Goal: Use online tool/utility

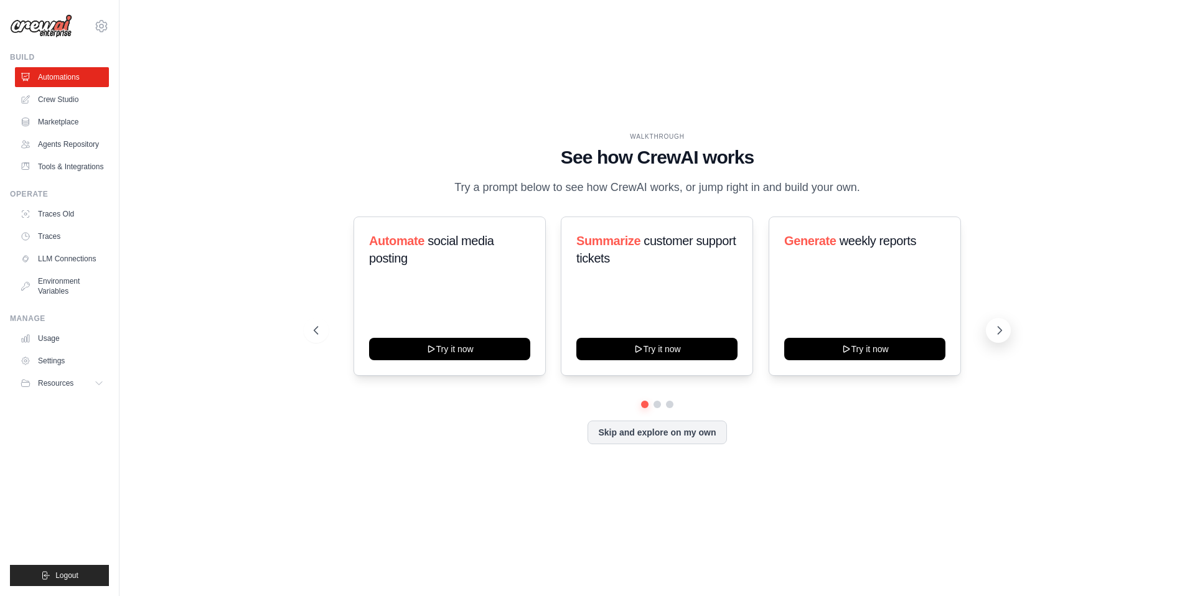
click at [1005, 328] on icon at bounding box center [999, 330] width 12 height 12
click at [324, 331] on button at bounding box center [316, 330] width 25 height 25
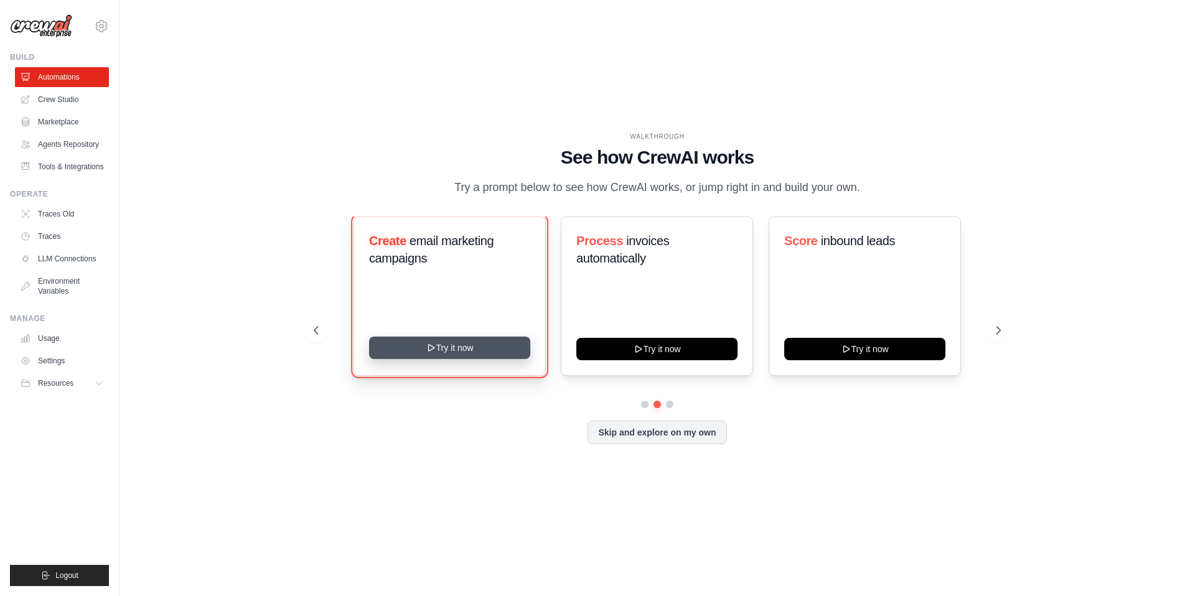
click at [455, 350] on button "Try it now" at bounding box center [449, 348] width 161 height 22
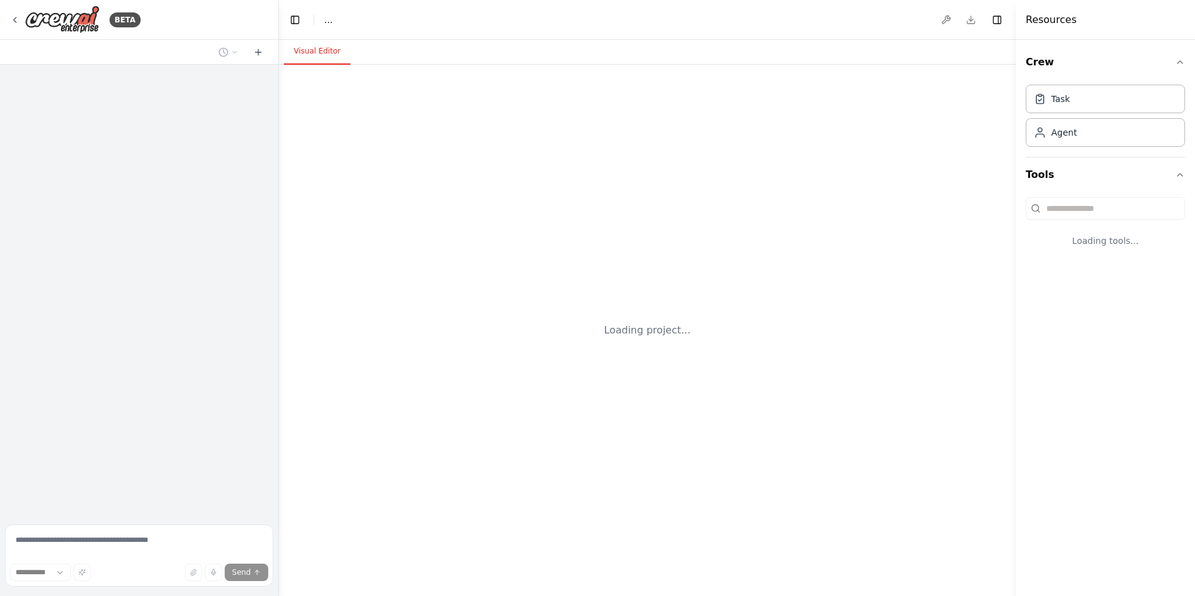
select select "****"
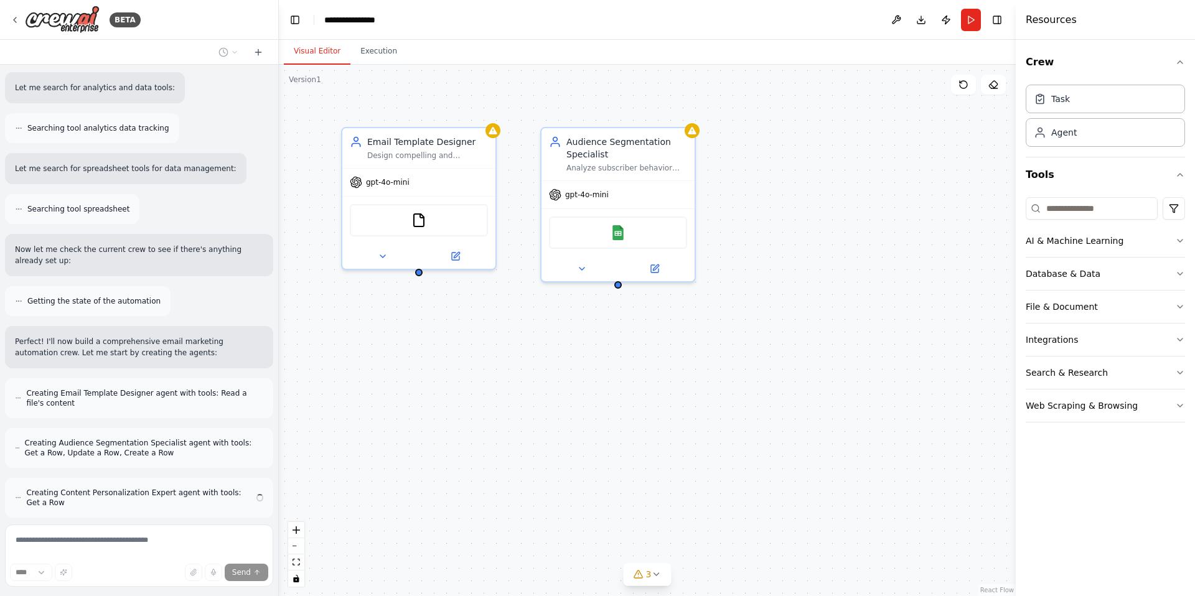
scroll to position [410, 0]
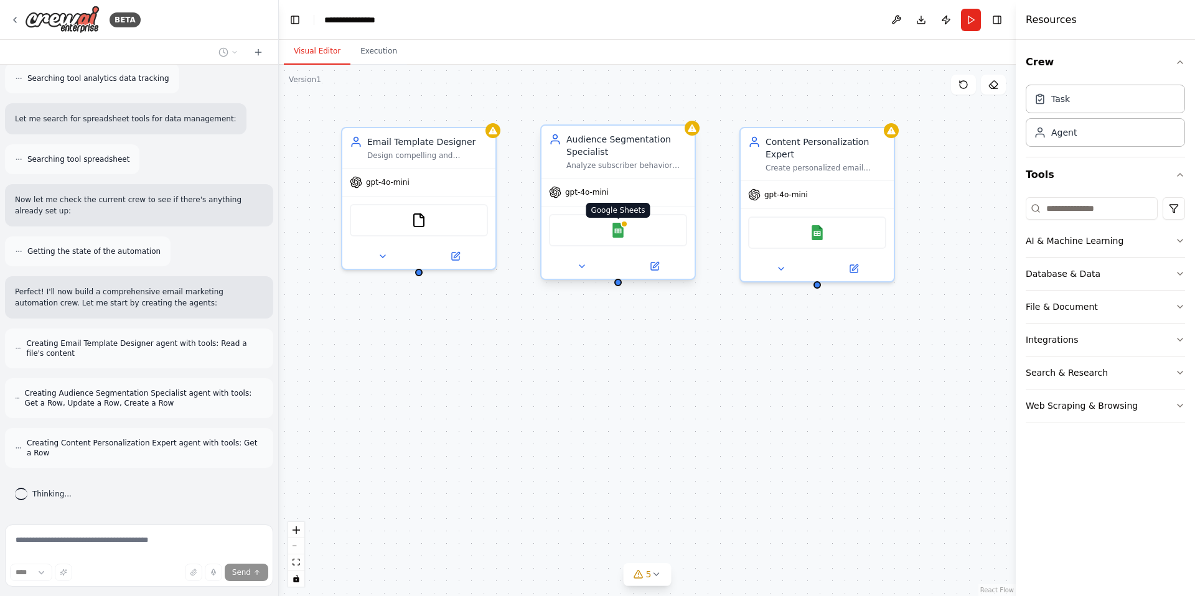
click at [623, 231] on img at bounding box center [618, 230] width 15 height 15
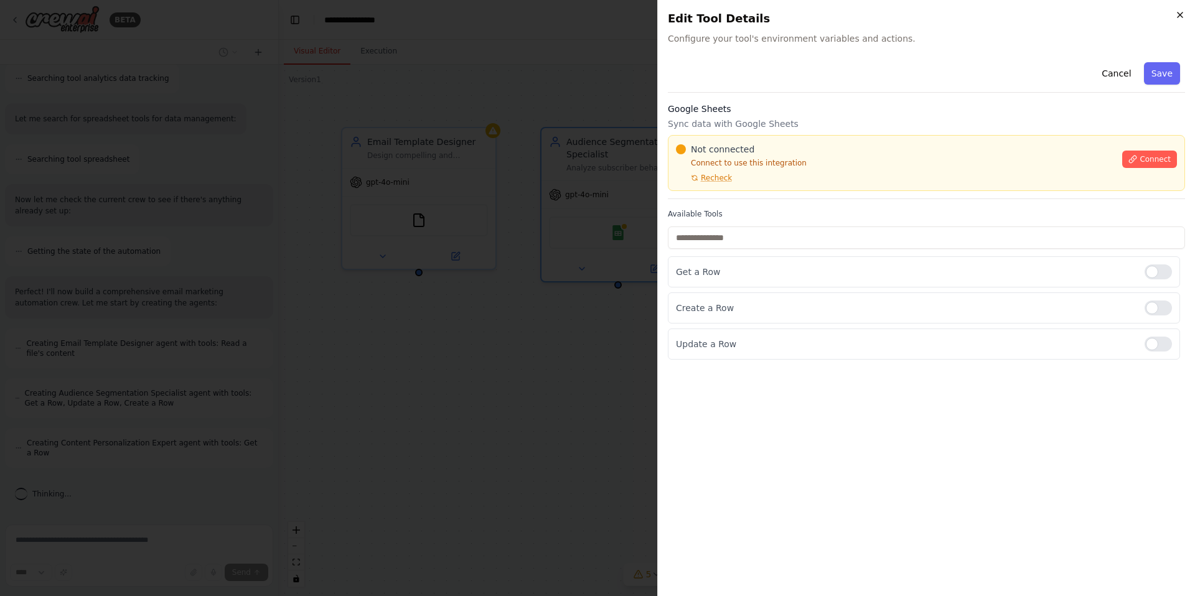
click at [1181, 15] on icon "button" at bounding box center [1180, 15] width 10 height 10
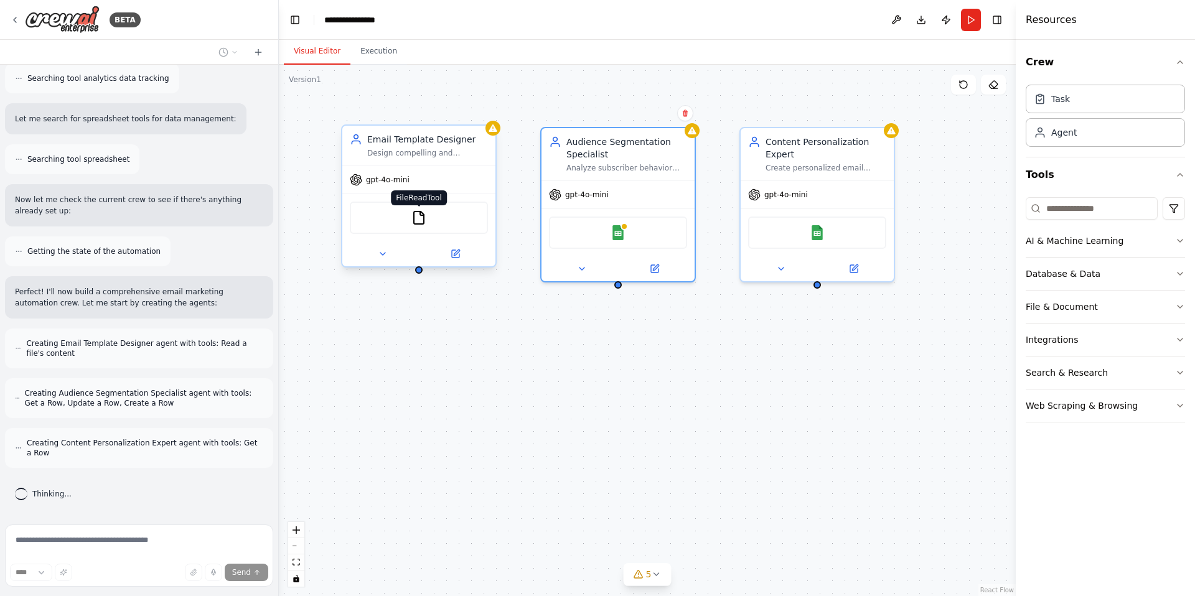
click at [417, 223] on img at bounding box center [418, 217] width 15 height 15
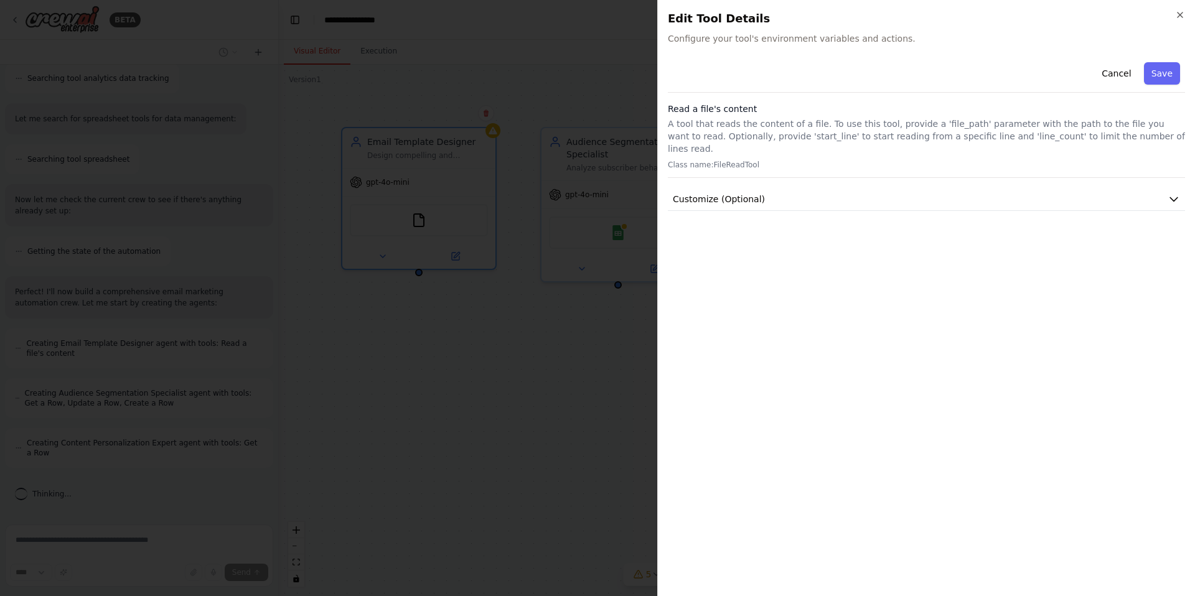
click at [1173, 9] on div "Close Edit Tool Details Configure your tool's environment variables and actions…" at bounding box center [926, 298] width 538 height 596
click at [1179, 10] on icon "button" at bounding box center [1180, 15] width 10 height 10
